Goal: Find specific page/section: Find specific page/section

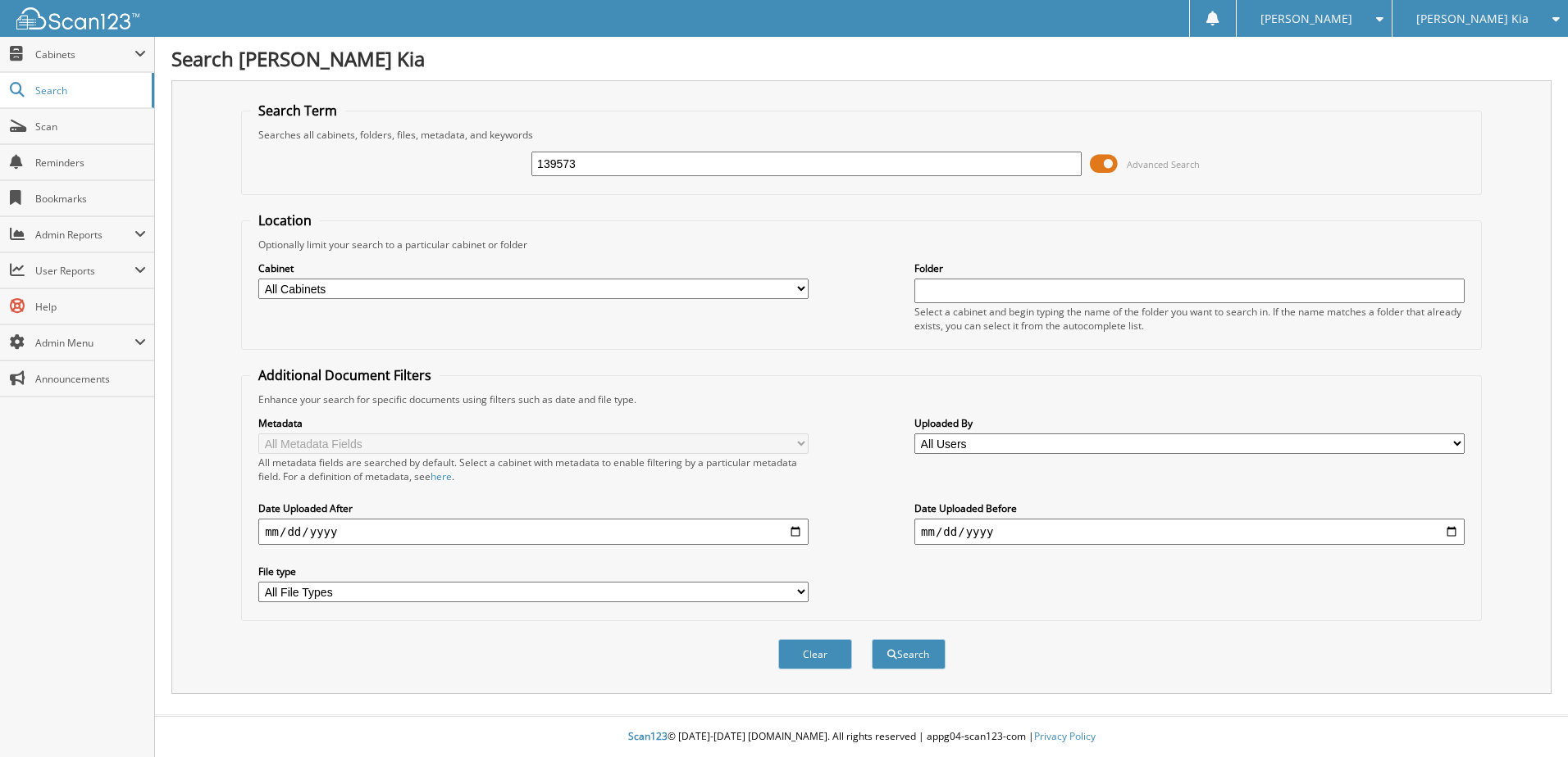
type input "139573"
click at [871, 640] on button "Search" at bounding box center [908, 655] width 74 height 30
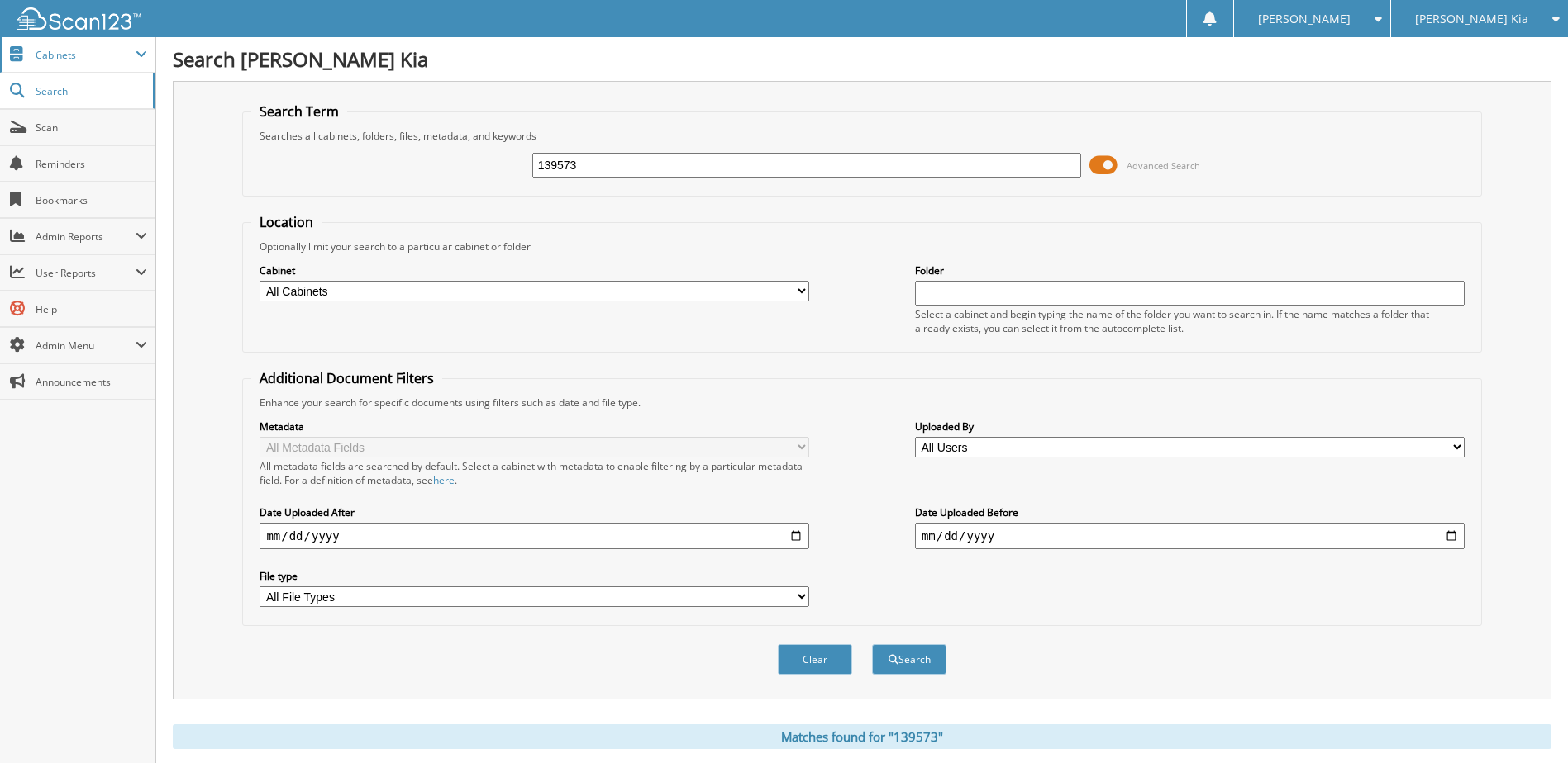
click at [50, 51] on span "Cabinets" at bounding box center [85, 55] width 100 height 14
click at [60, 60] on span "Cabinets" at bounding box center [85, 55] width 100 height 14
click at [52, 87] on span "Search" at bounding box center [90, 91] width 109 height 14
click at [47, 60] on span "Cabinets" at bounding box center [85, 55] width 100 height 14
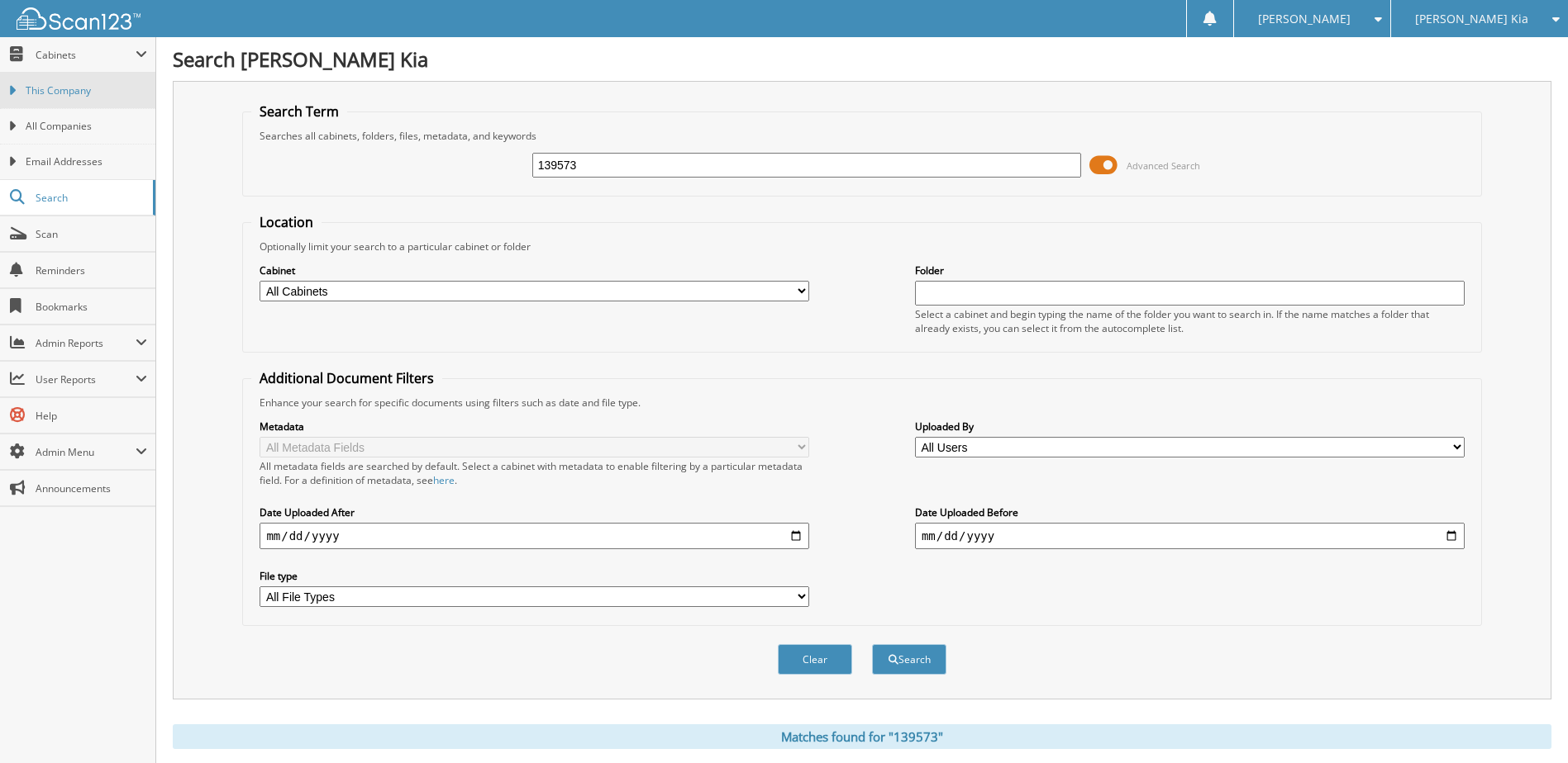
click at [51, 89] on span "This Company" at bounding box center [87, 91] width 122 height 15
